Goal: Browse casually: Explore the website without a specific task or goal

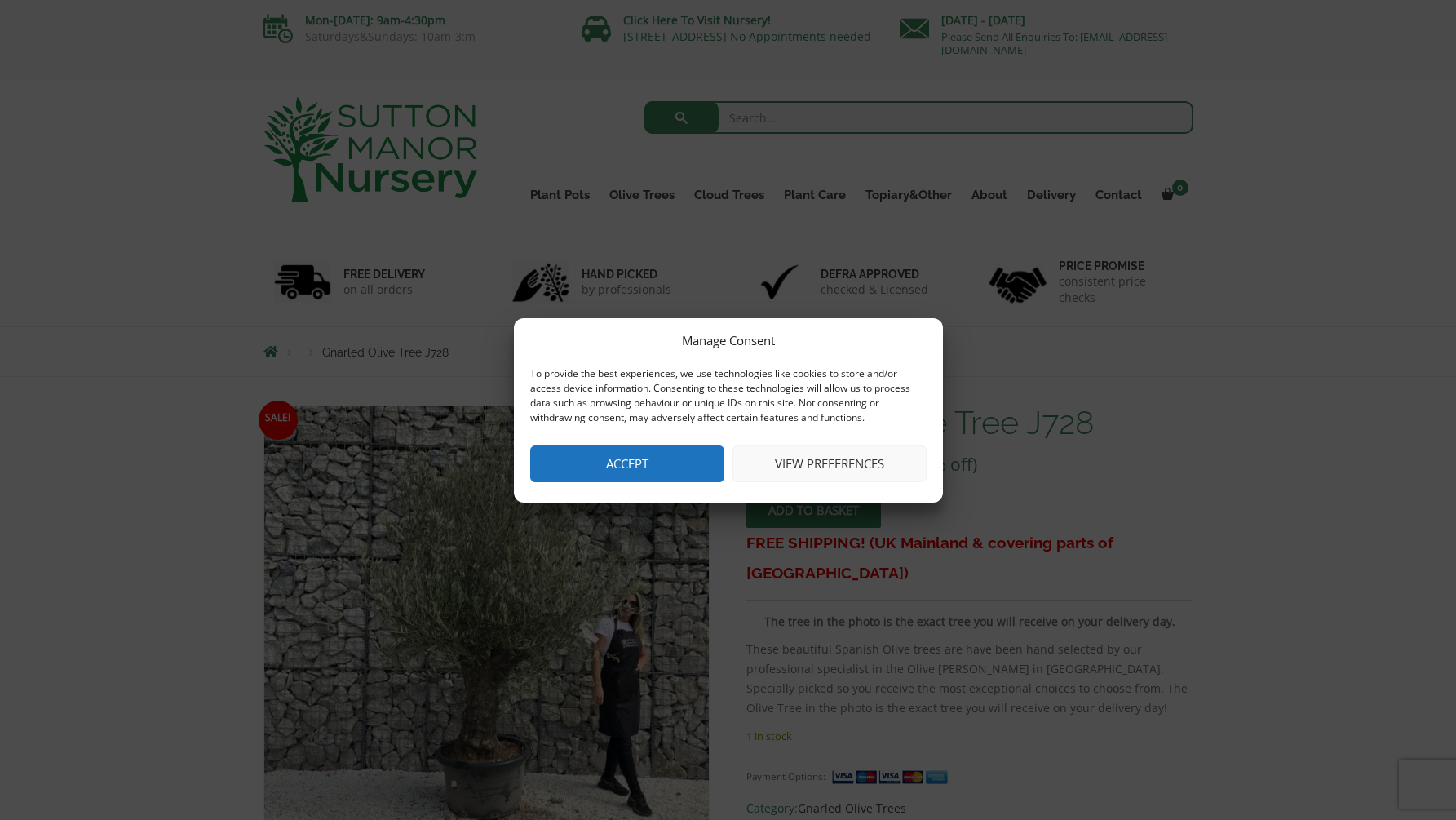
scroll to position [4, 0]
click at [673, 454] on button "Accept" at bounding box center [627, 463] width 194 height 37
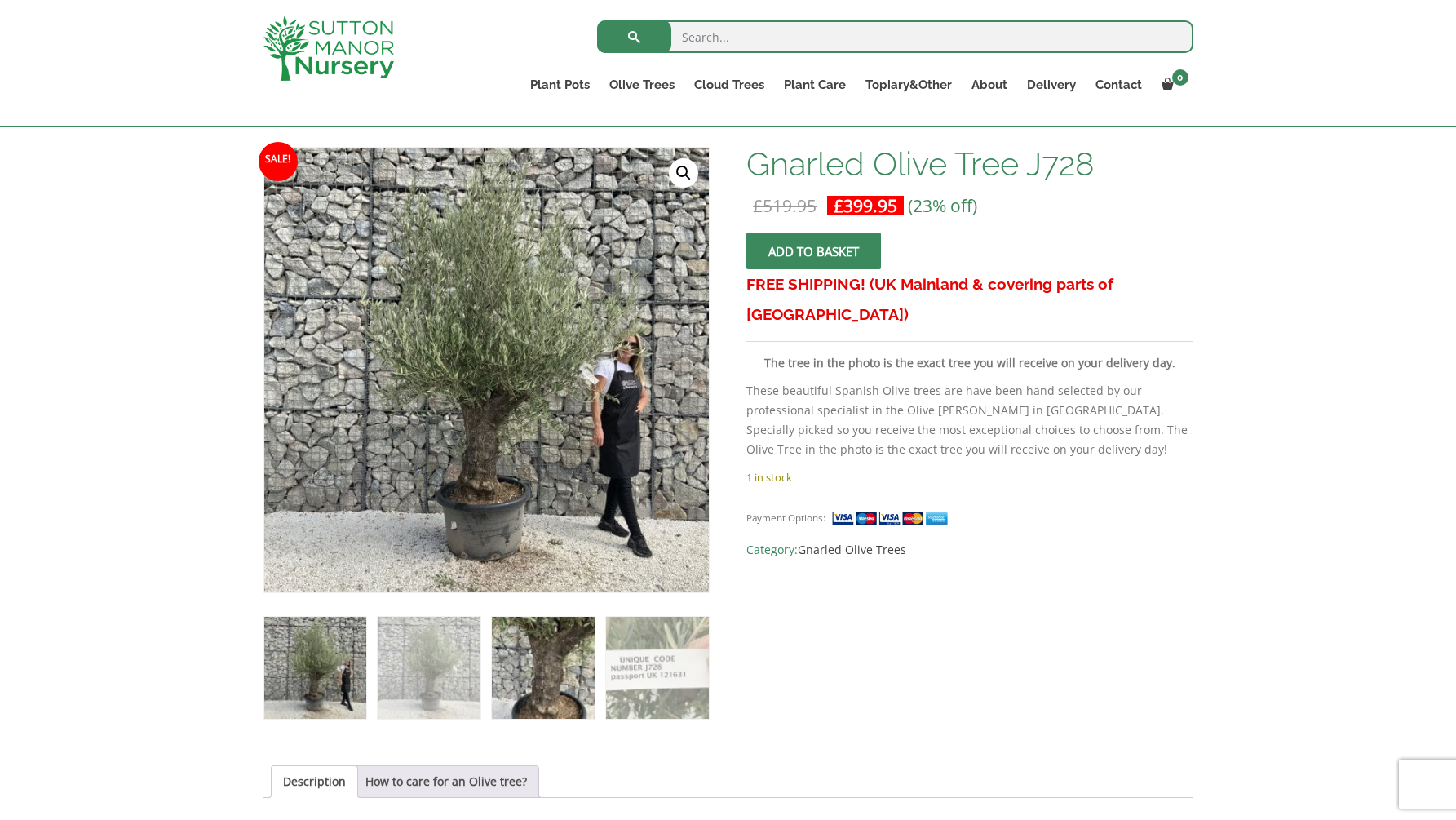
scroll to position [224, 0]
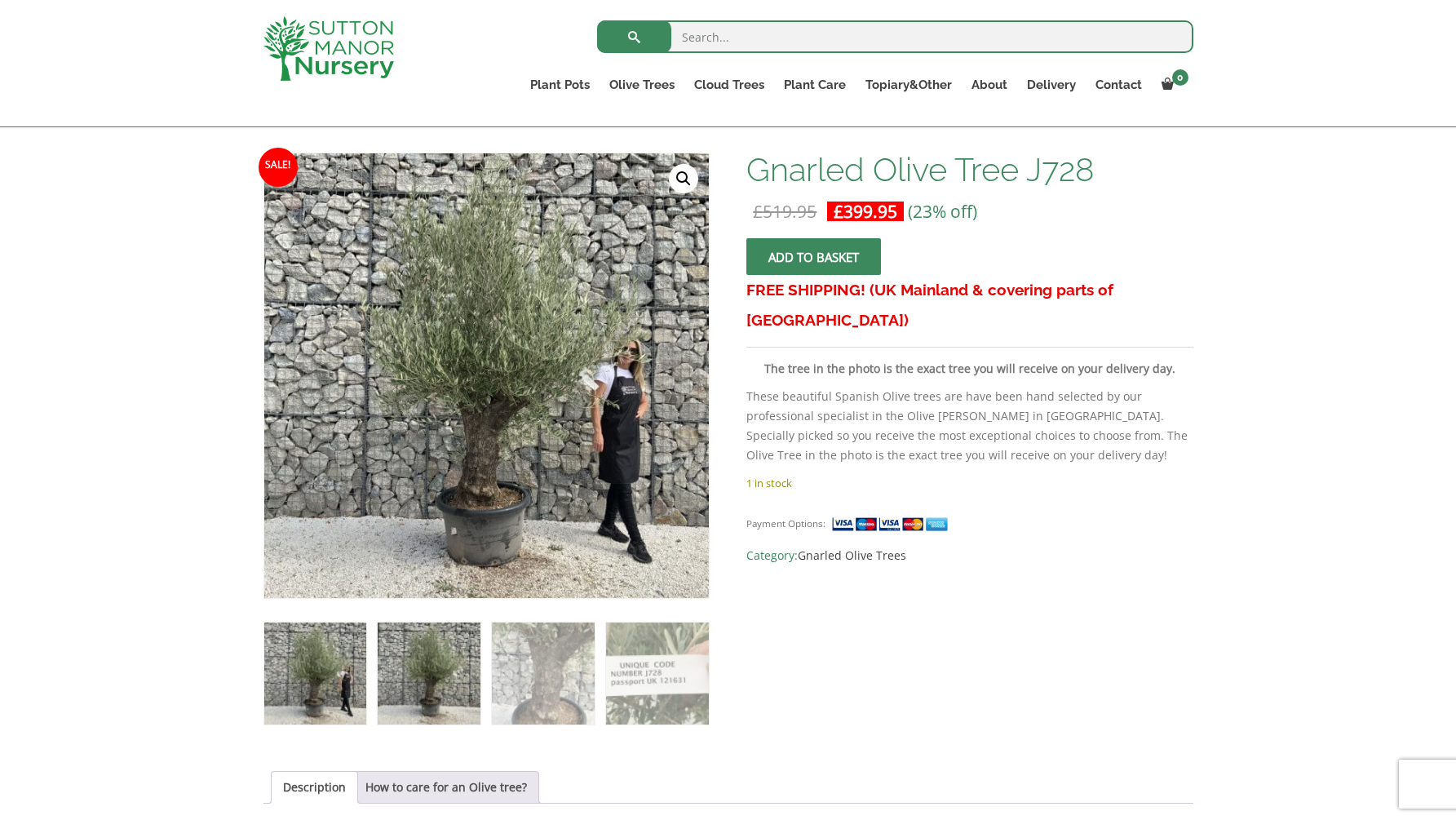
click at [457, 691] on img at bounding box center [429, 673] width 102 height 102
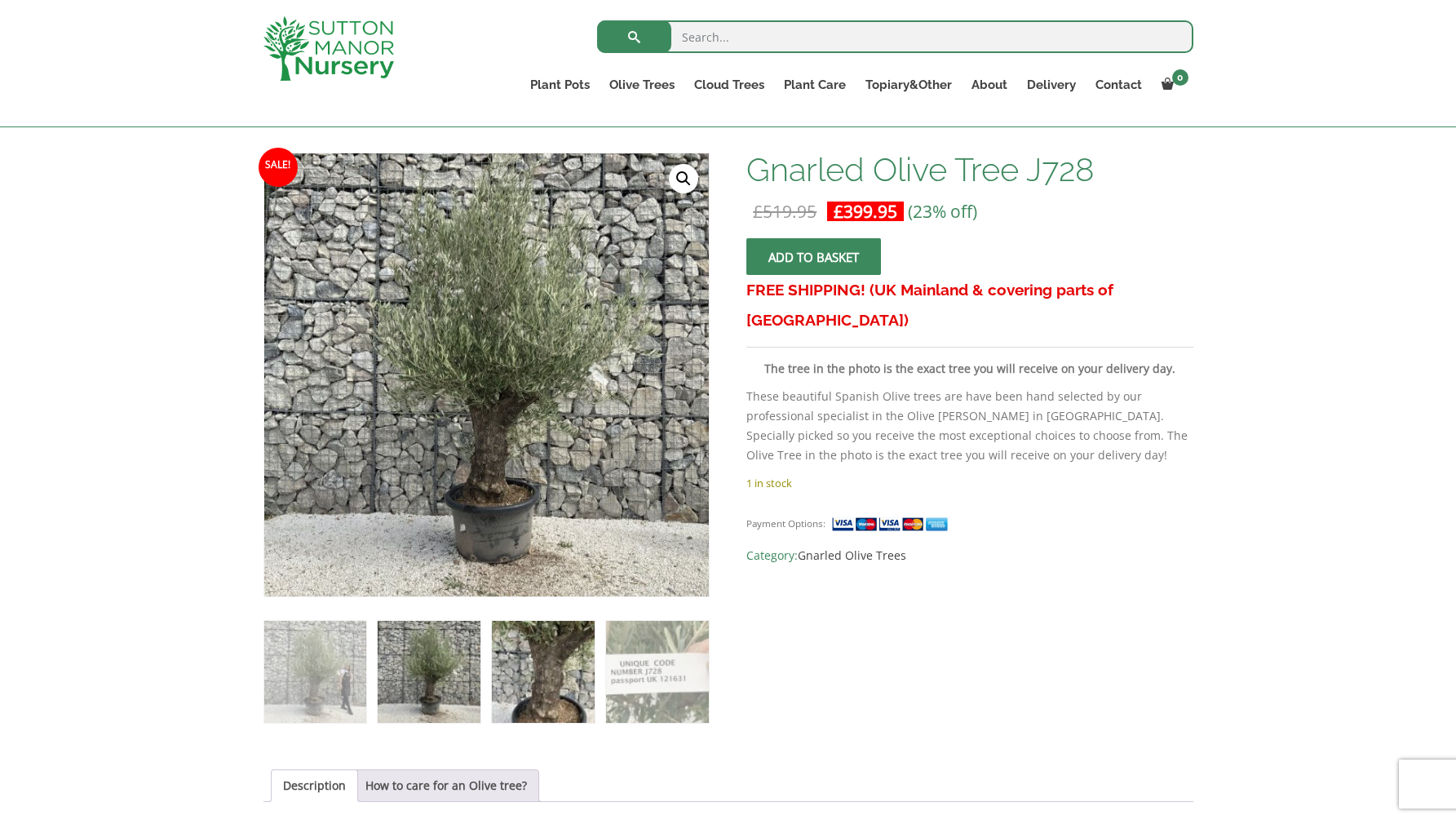
click at [537, 693] on img at bounding box center [543, 672] width 102 height 102
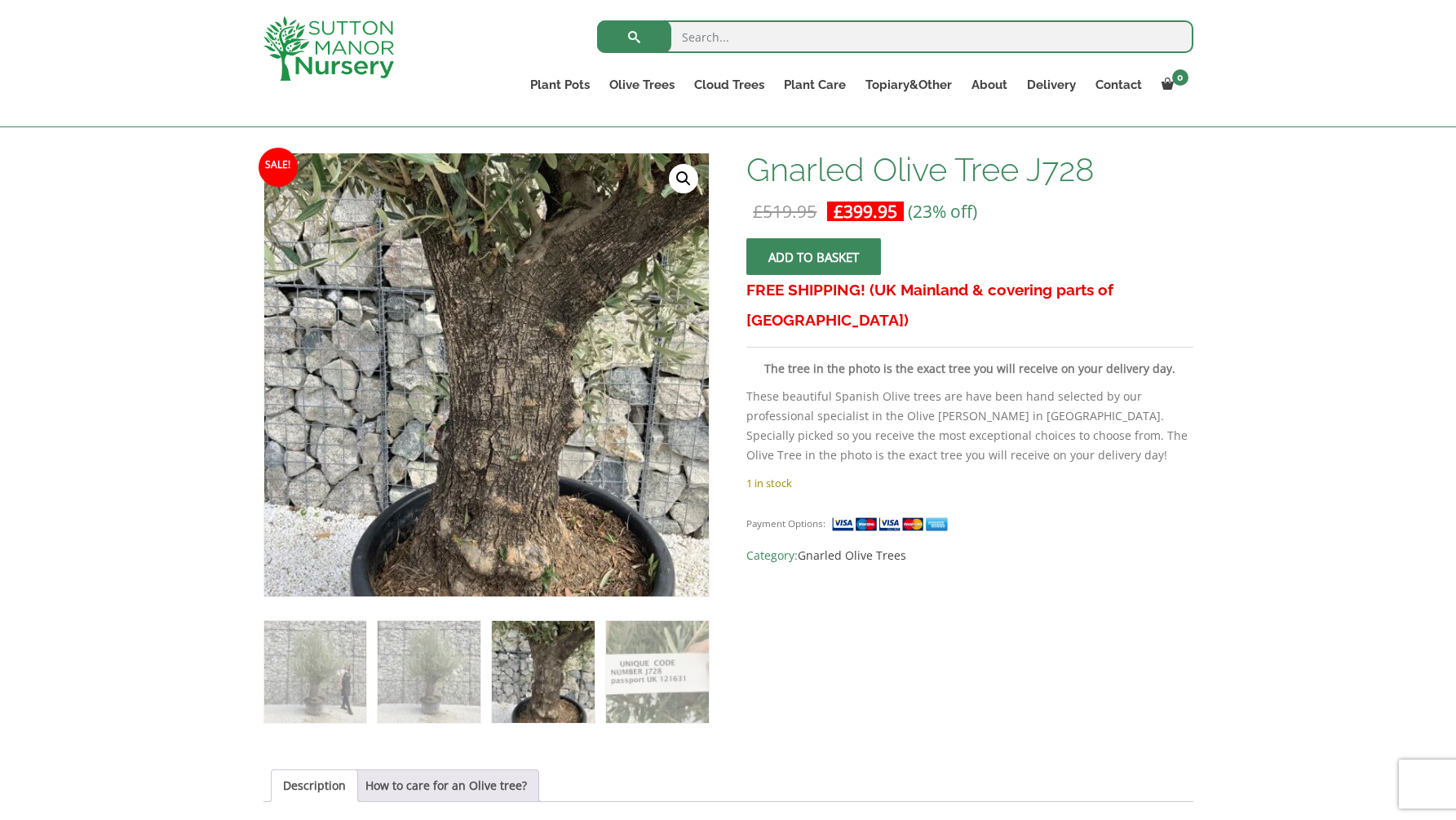
click at [605, 693] on li at bounding box center [658, 672] width 104 height 104
click at [471, 691] on img at bounding box center [429, 672] width 102 height 102
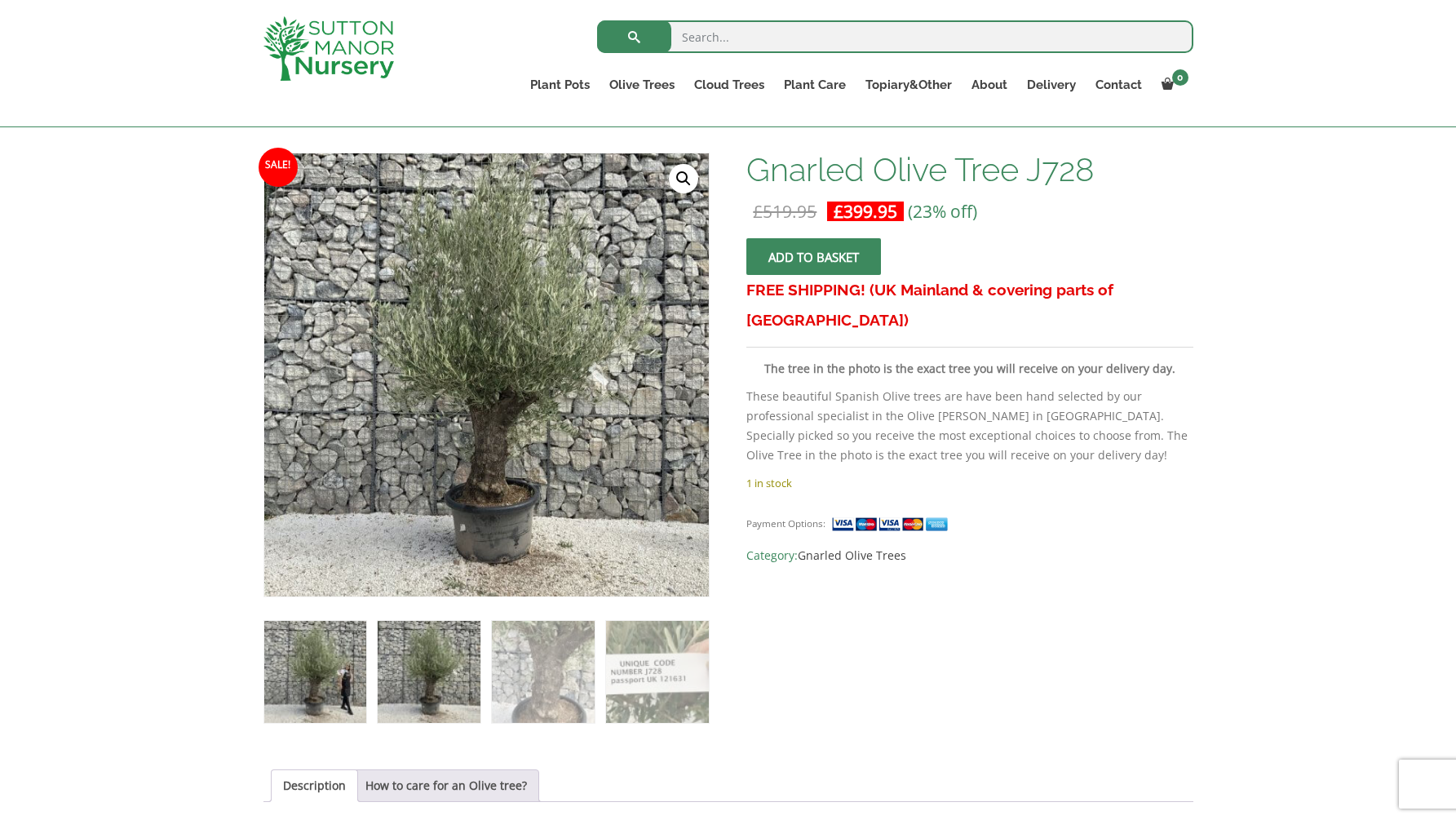
click at [326, 679] on img at bounding box center [315, 672] width 102 height 102
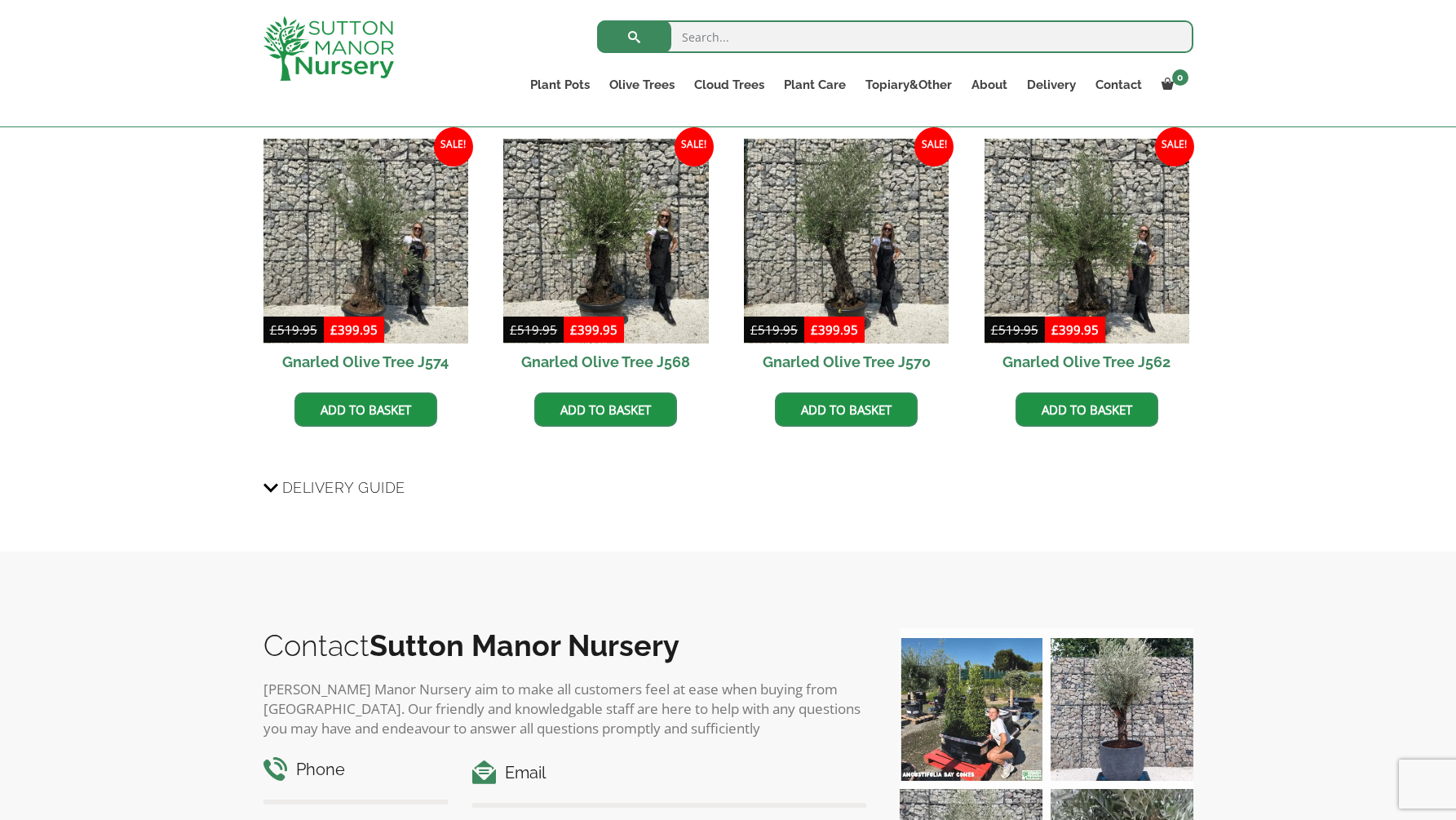
scroll to position [1158, 0]
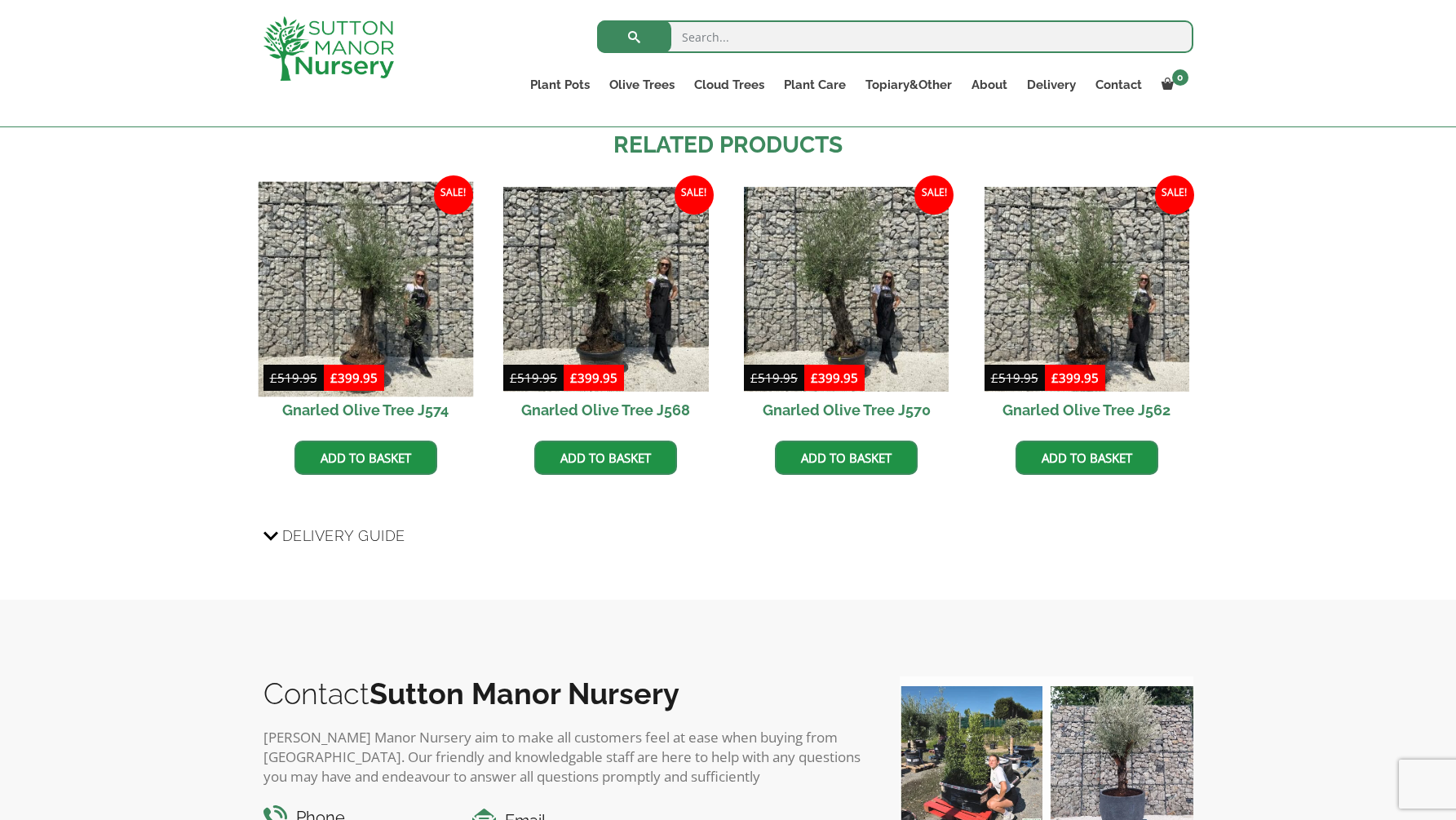
click at [409, 288] on img at bounding box center [366, 288] width 216 height 216
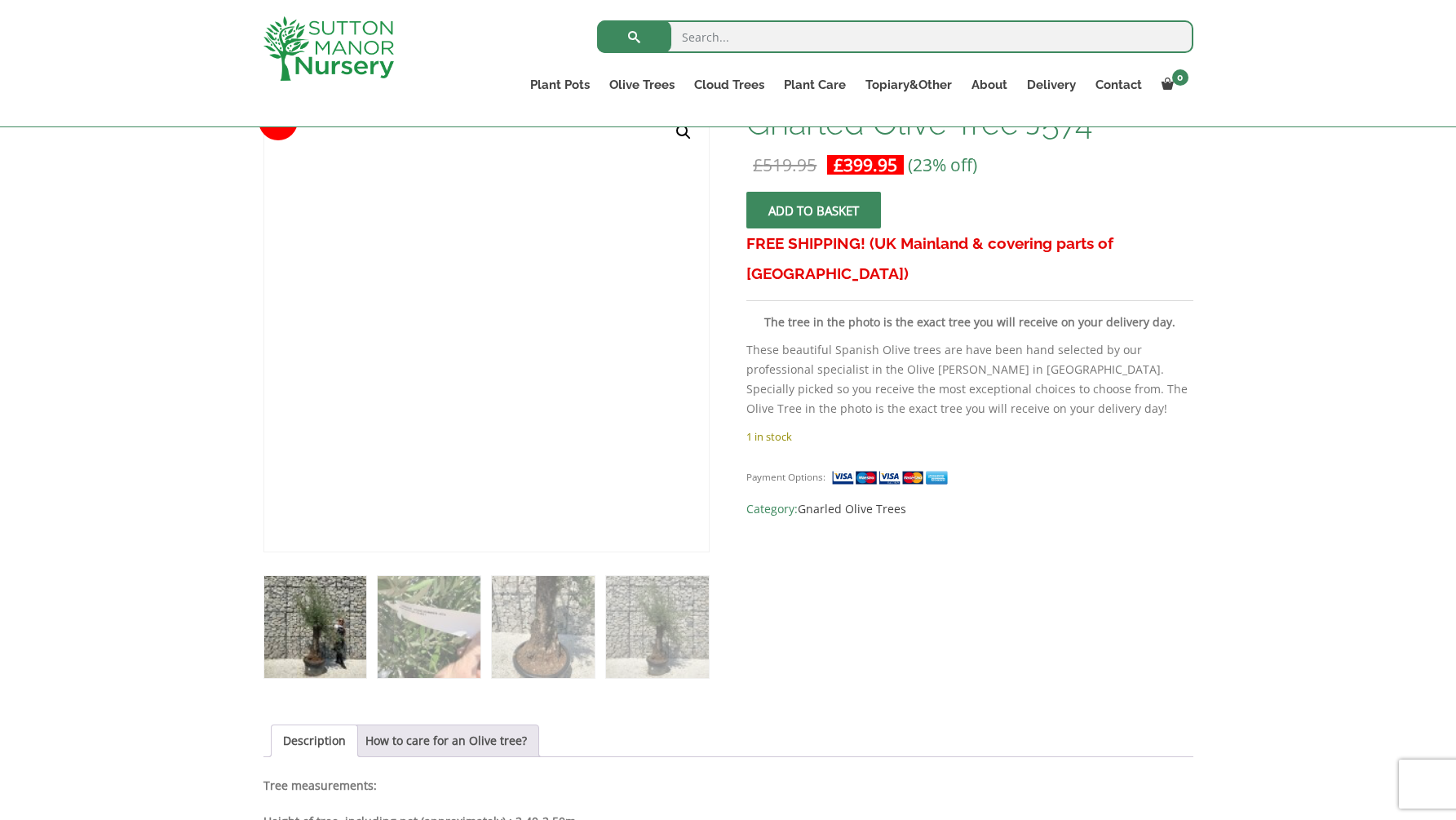
scroll to position [438, 0]
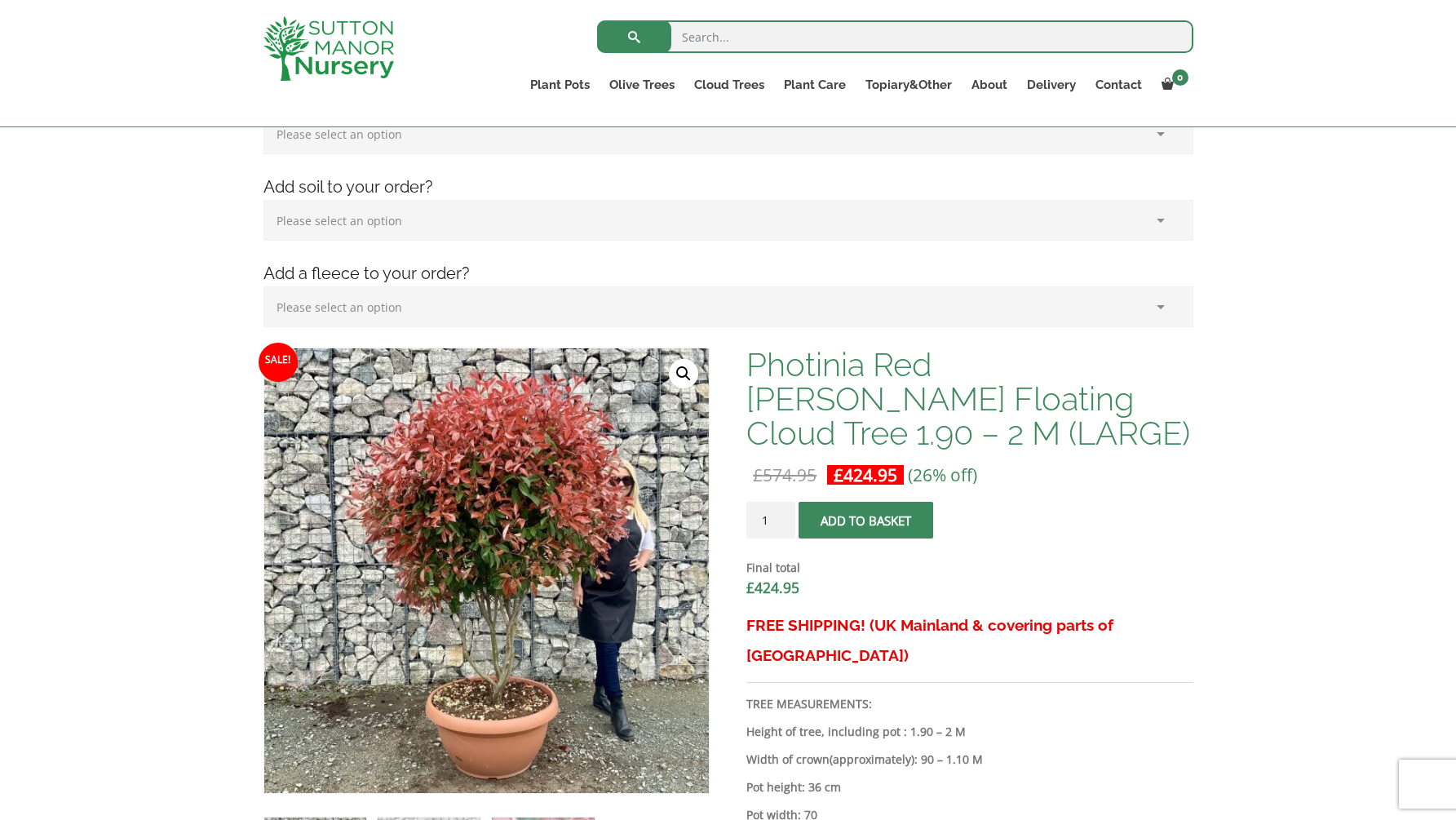
scroll to position [288, 0]
